Goal: Complete application form: Complete application form

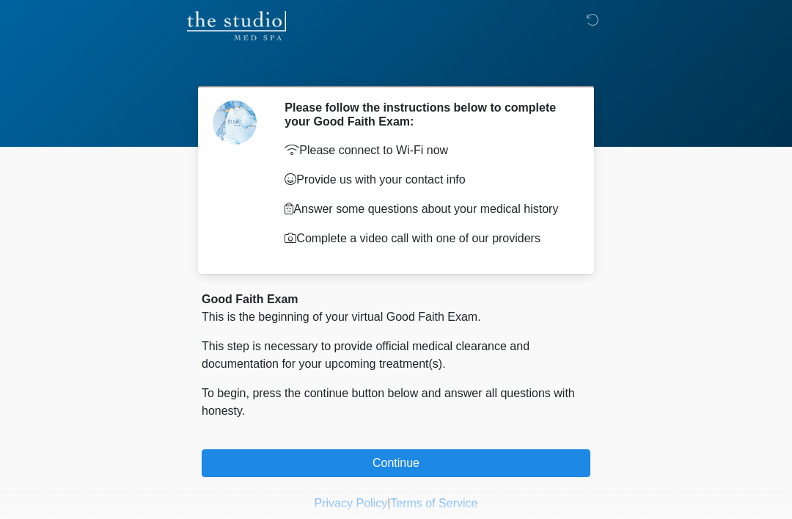
click at [413, 477] on button "Continue" at bounding box center [396, 463] width 389 height 28
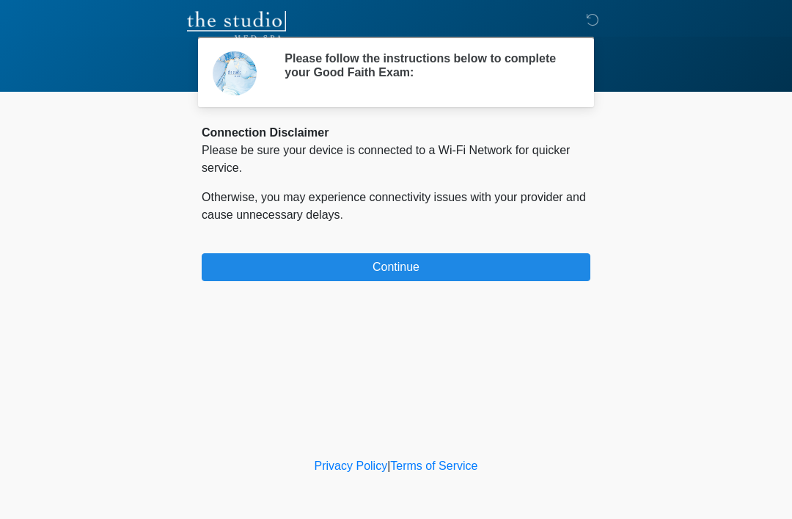
click at [386, 475] on div "Privacy Policy | Terms of Service" at bounding box center [396, 488] width 792 height 62
click at [391, 259] on button "Continue" at bounding box center [396, 267] width 389 height 28
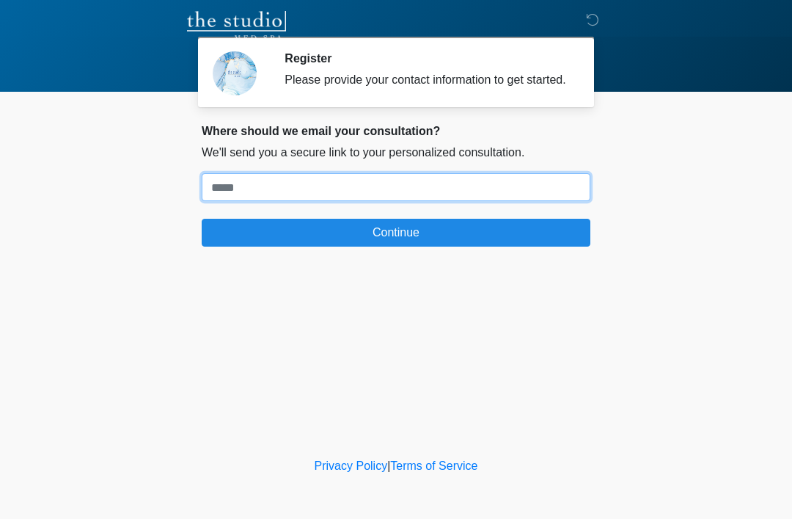
click at [355, 187] on input "Where should we email your treatment plan?" at bounding box center [396, 187] width 389 height 28
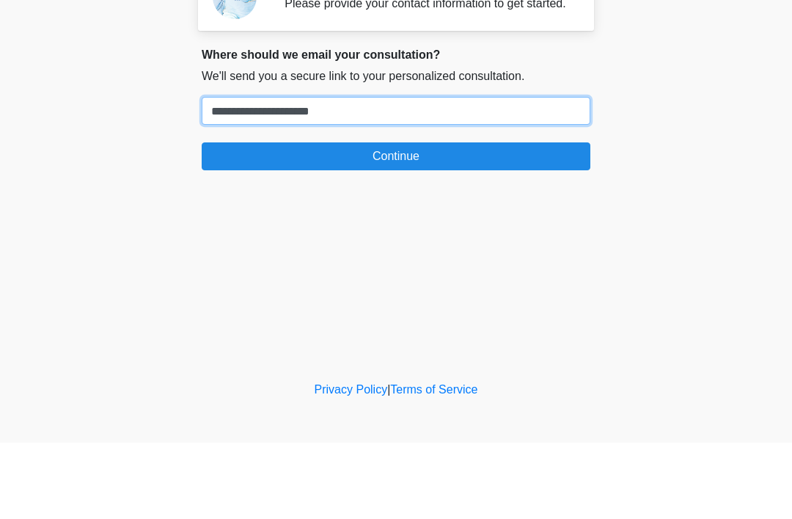
type input "**********"
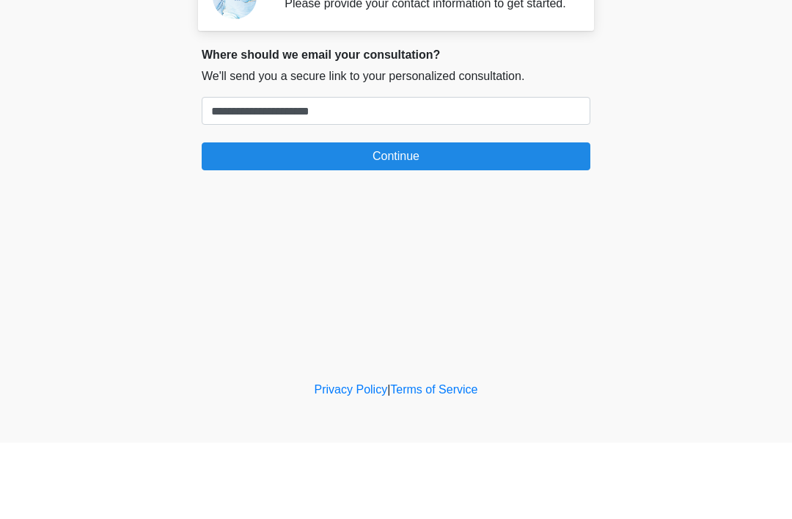
click at [564, 219] on button "Continue" at bounding box center [396, 233] width 389 height 28
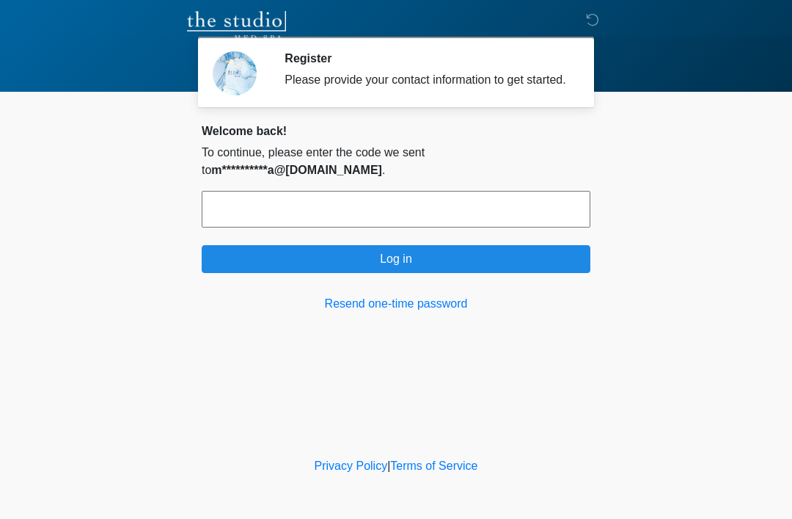
click at [349, 226] on input "text" at bounding box center [396, 209] width 389 height 37
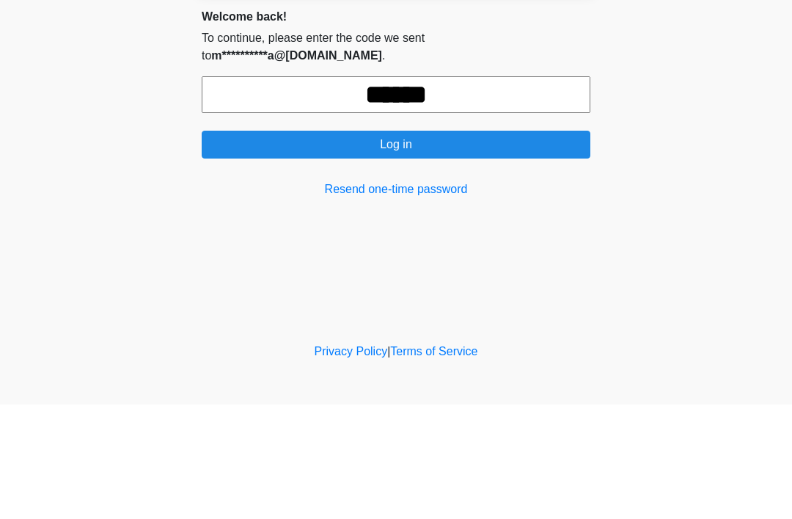
type input "******"
click at [468, 245] on button "Log in" at bounding box center [396, 259] width 389 height 28
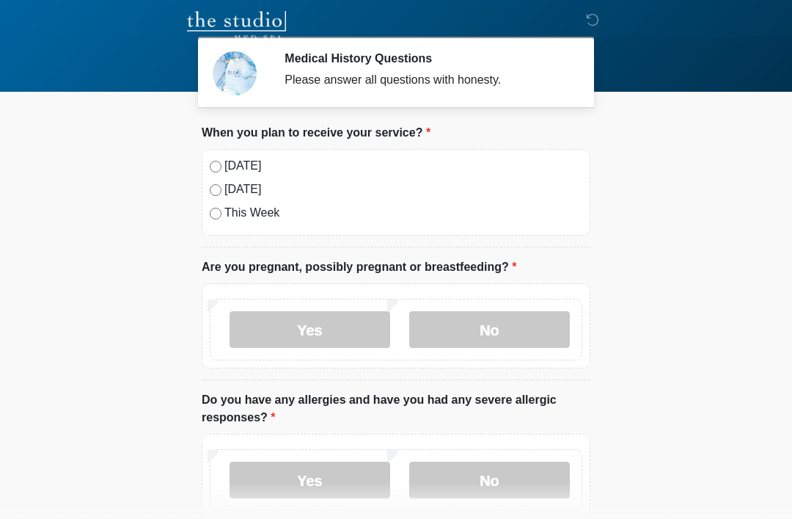
click at [528, 328] on label "No" at bounding box center [489, 329] width 161 height 37
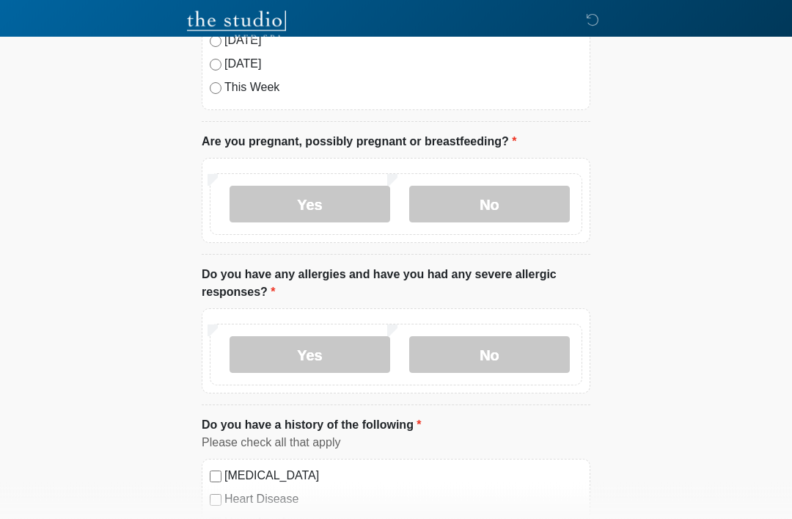
scroll to position [125, 0]
click at [521, 355] on label "No" at bounding box center [489, 354] width 161 height 37
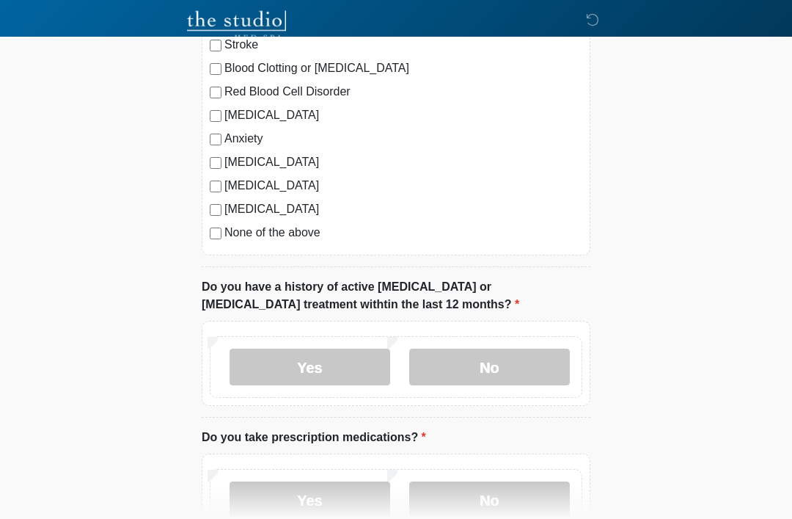
scroll to position [627, 0]
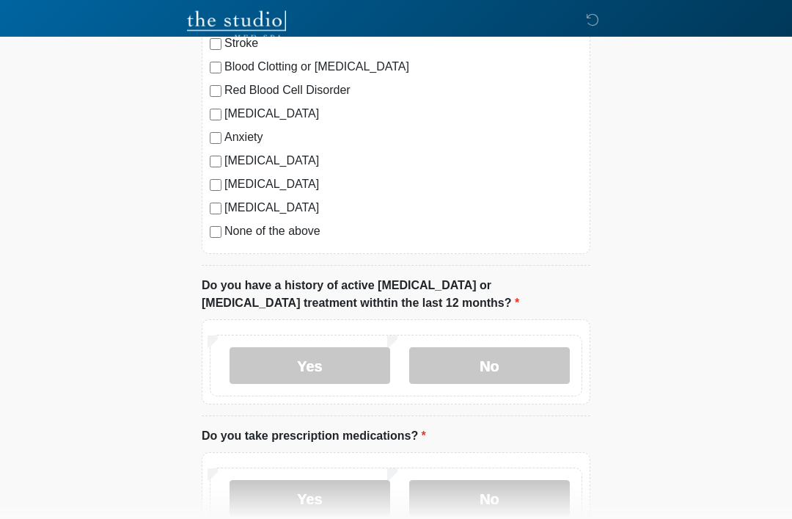
click at [506, 374] on label "No" at bounding box center [489, 366] width 161 height 37
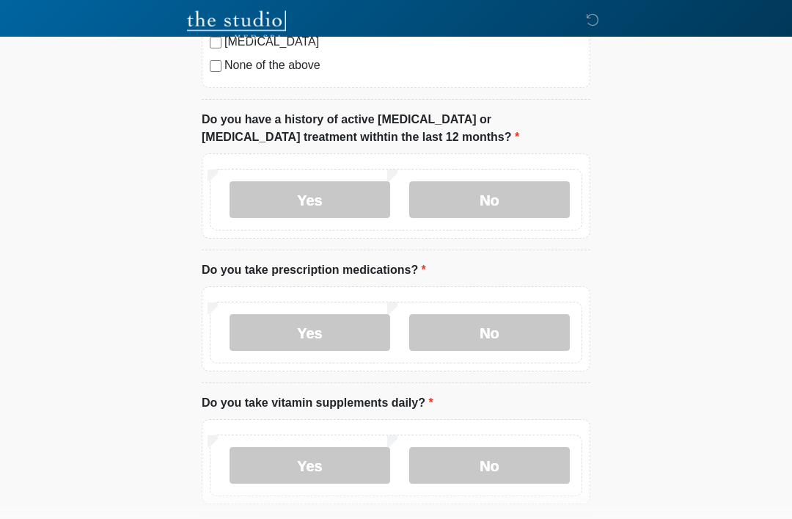
click at [536, 326] on label "No" at bounding box center [489, 333] width 161 height 37
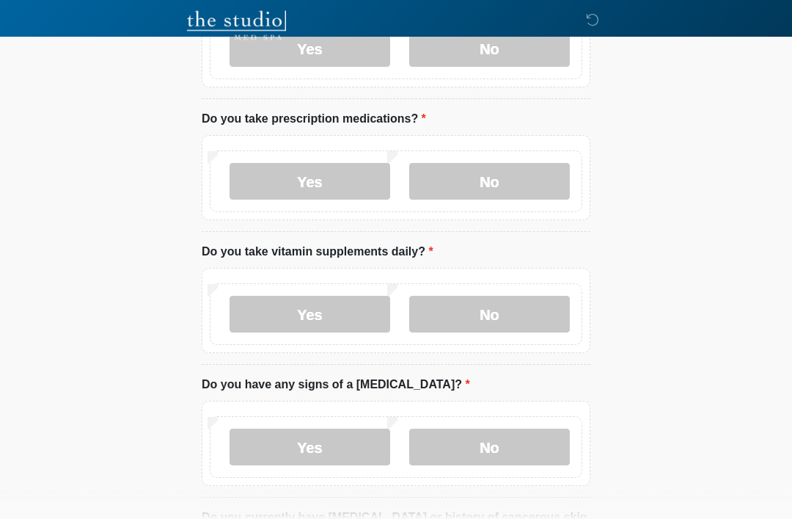
scroll to position [945, 0]
click at [513, 313] on label "No" at bounding box center [489, 314] width 161 height 37
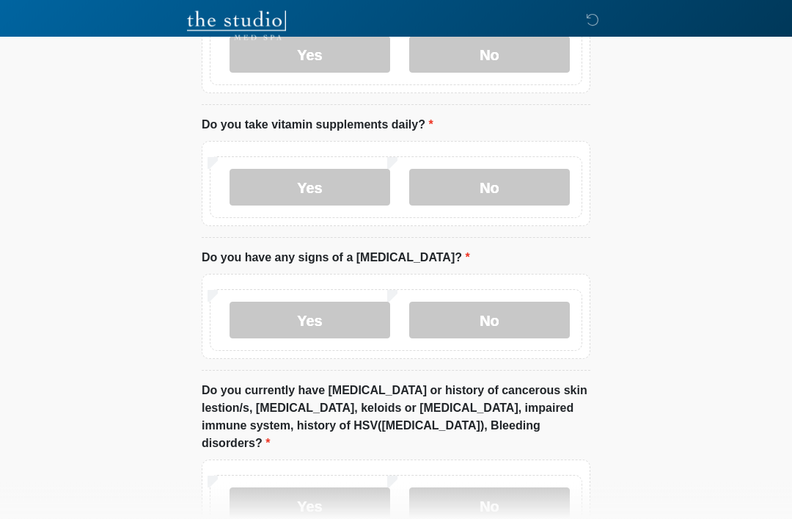
scroll to position [1081, 0]
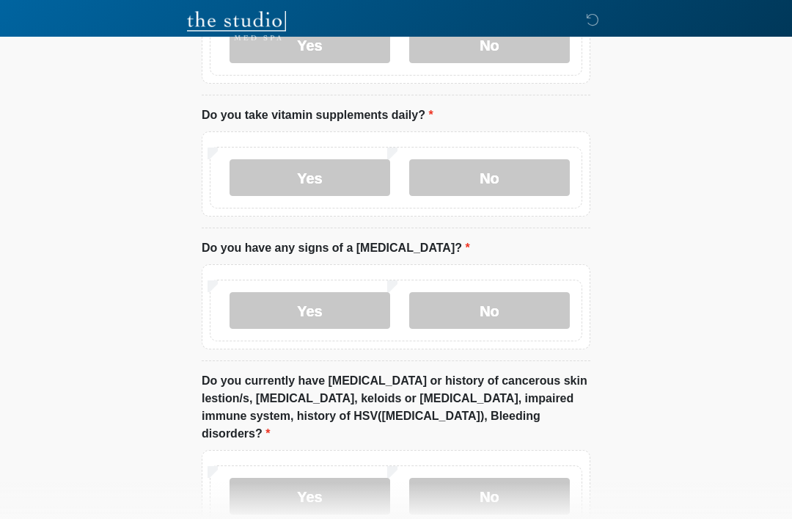
click at [524, 312] on label "No" at bounding box center [489, 310] width 161 height 37
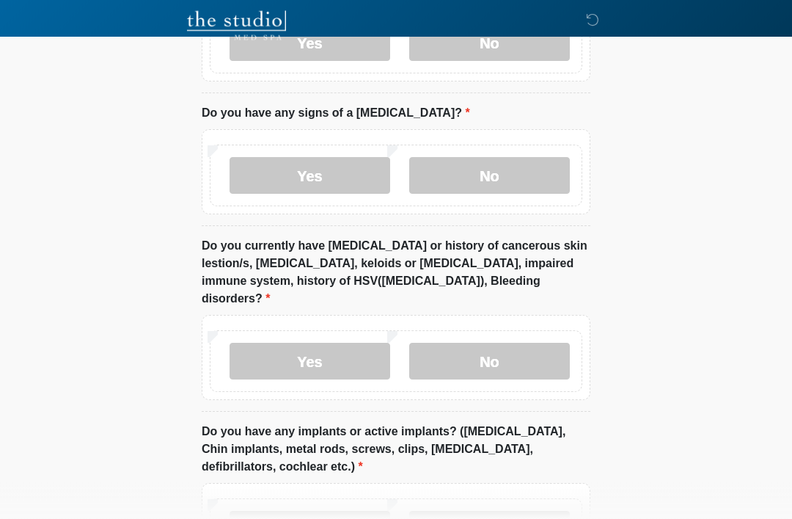
scroll to position [1216, 0]
click at [530, 343] on label "No" at bounding box center [489, 361] width 161 height 37
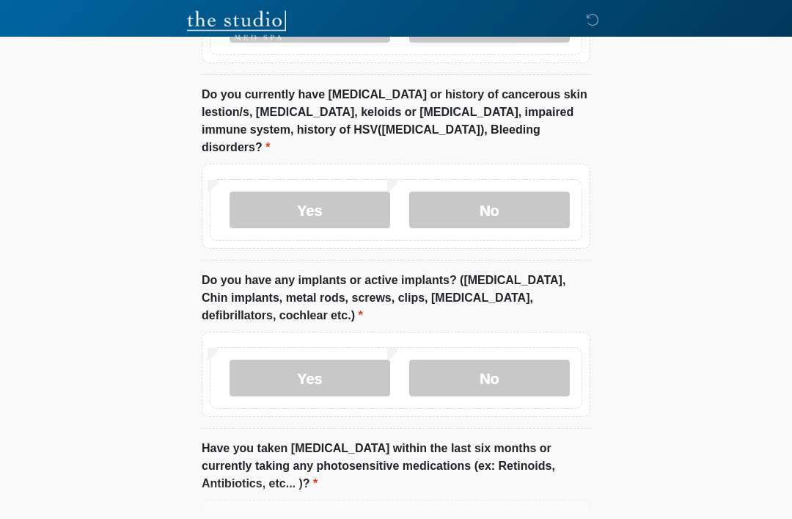
scroll to position [1367, 0]
click at [509, 360] on label "No" at bounding box center [489, 378] width 161 height 37
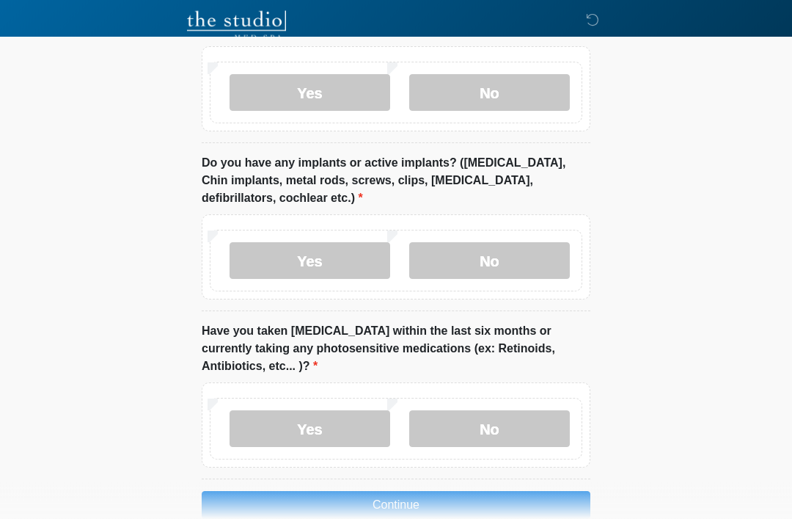
scroll to position [1496, 0]
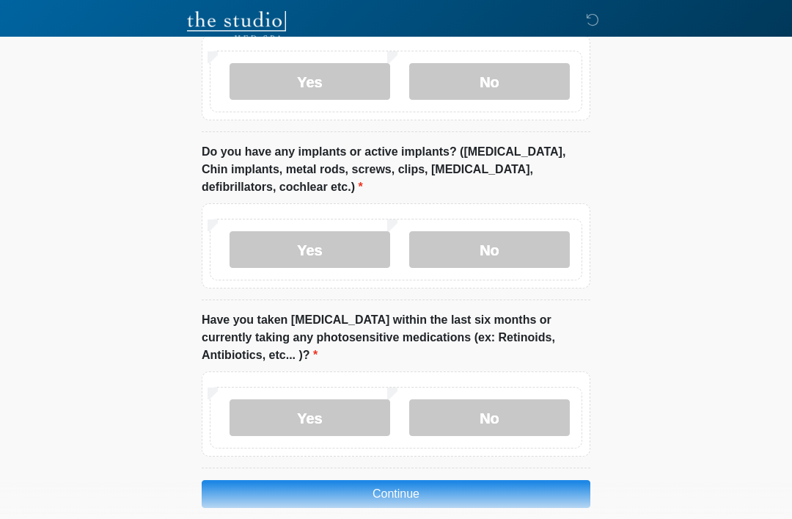
click at [528, 399] on label "No" at bounding box center [489, 417] width 161 height 37
click at [506, 480] on button "Continue" at bounding box center [396, 494] width 389 height 28
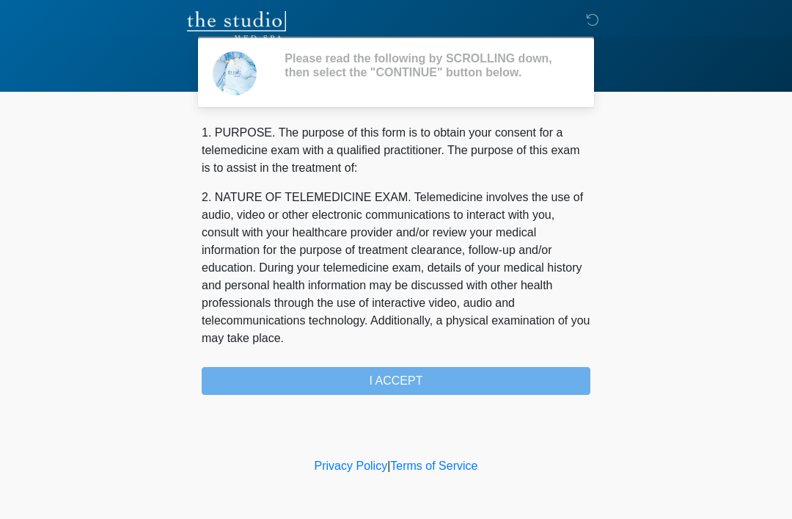
scroll to position [0, 0]
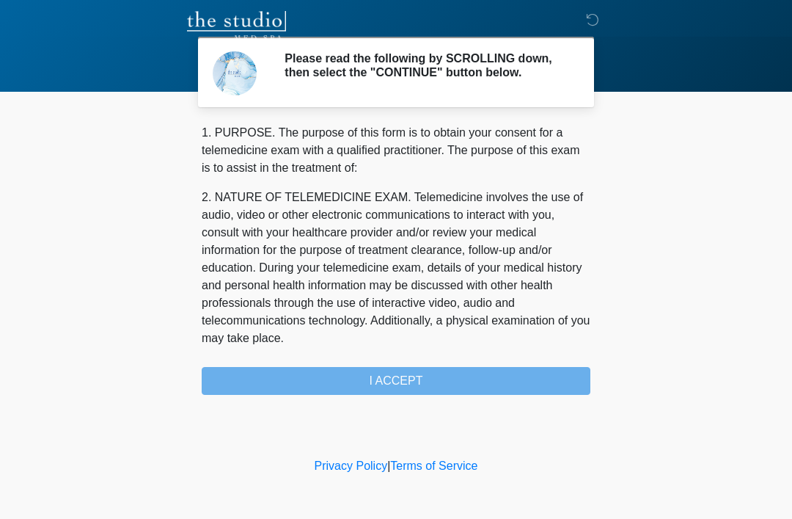
click at [450, 383] on div "1. PURPOSE. The purpose of this form is to obtain your consent for a telemedici…" at bounding box center [396, 259] width 389 height 271
click at [460, 387] on div "1. PURPOSE. The purpose of this form is to obtain your consent for a telemedici…" at bounding box center [396, 259] width 389 height 271
click at [455, 380] on div "1. PURPOSE. The purpose of this form is to obtain your consent for a telemedici…" at bounding box center [396, 259] width 389 height 271
click at [395, 376] on div "1. PURPOSE. The purpose of this form is to obtain your consent for a telemedici…" at bounding box center [396, 259] width 389 height 271
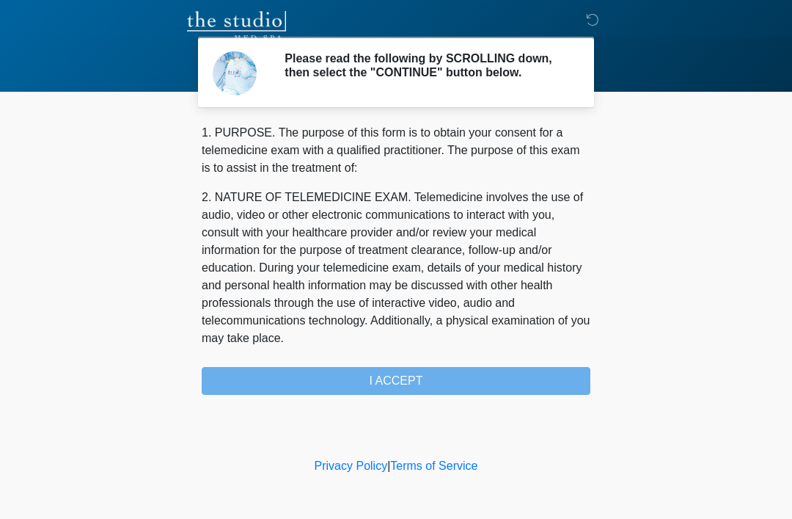
click at [413, 371] on div "1. PURPOSE. The purpose of this form is to obtain your consent for a telemedici…" at bounding box center [396, 259] width 389 height 271
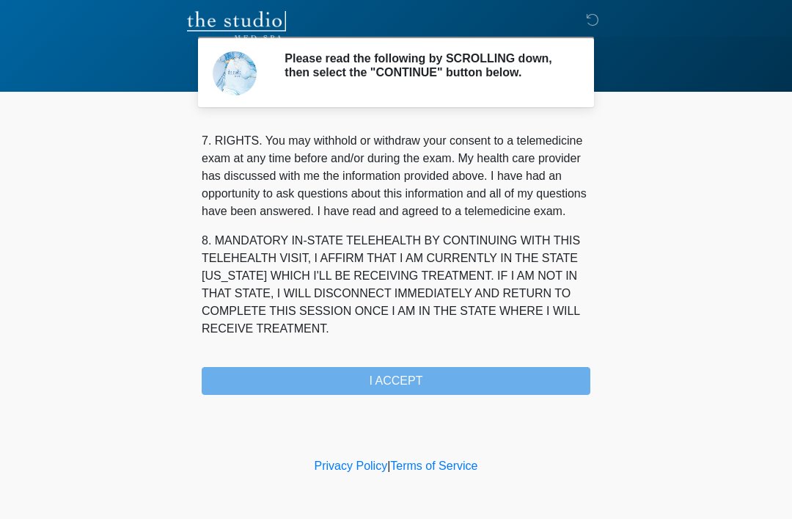
click at [434, 386] on div "1. PURPOSE. The purpose of this form is to obtain your consent for a telemedici…" at bounding box center [396, 259] width 389 height 271
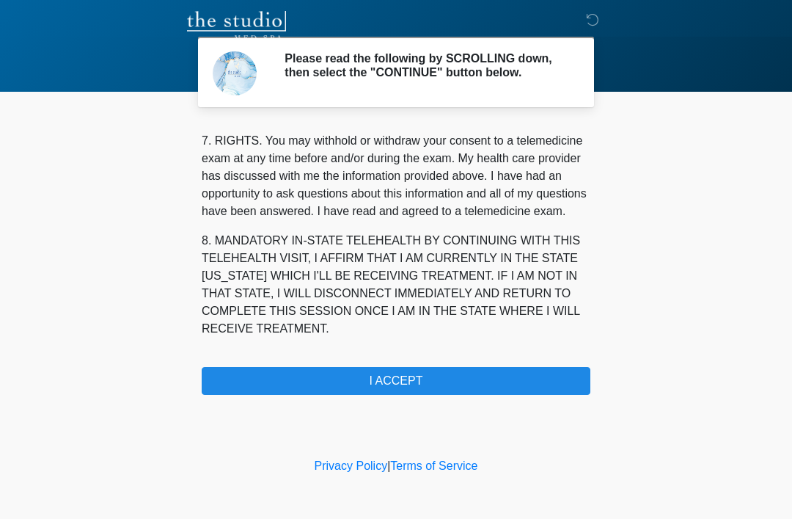
click at [450, 376] on button "I ACCEPT" at bounding box center [396, 381] width 389 height 28
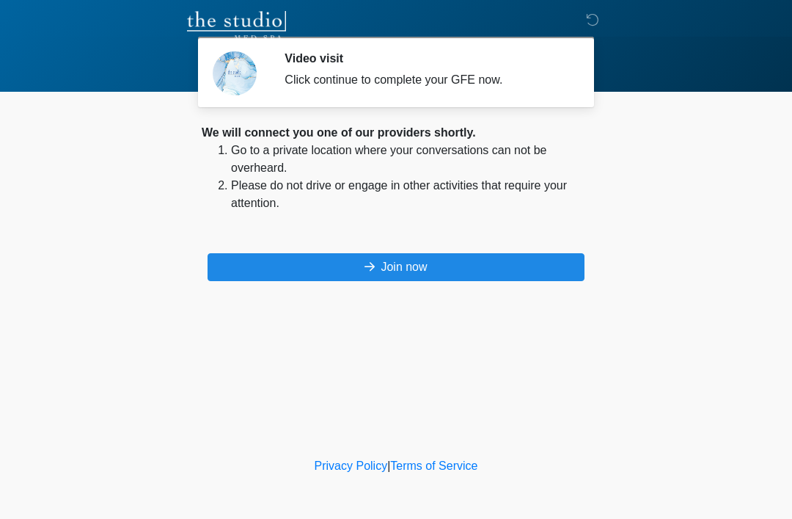
click at [401, 263] on button "Join now" at bounding box center [396, 267] width 377 height 28
